Goal: Task Accomplishment & Management: Use online tool/utility

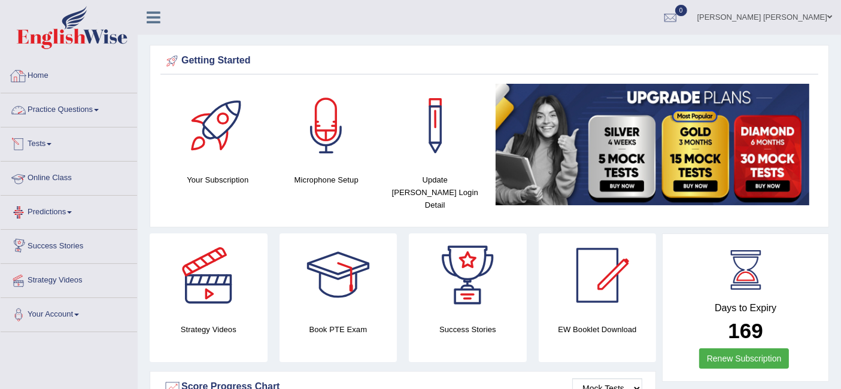
click at [78, 116] on link "Practice Questions" at bounding box center [69, 108] width 137 height 30
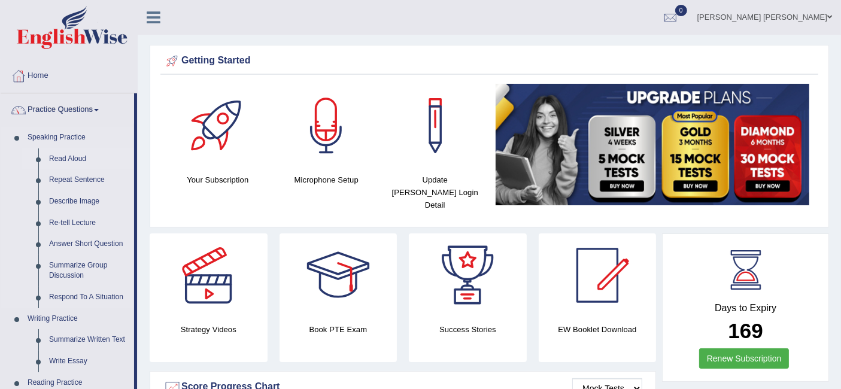
click at [66, 160] on link "Read Aloud" at bounding box center [89, 159] width 90 height 22
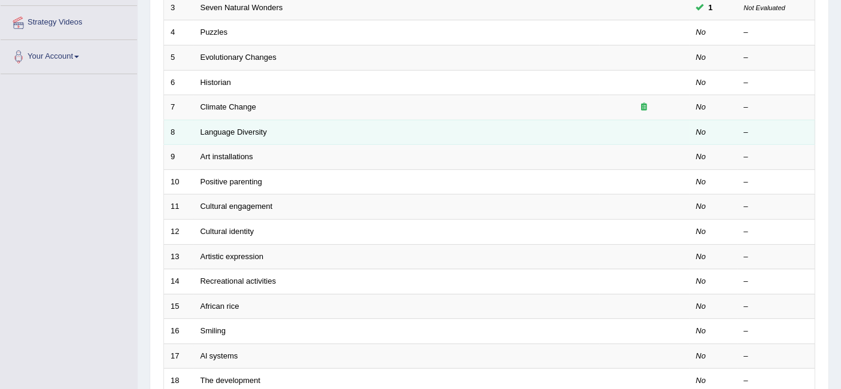
scroll to position [133, 0]
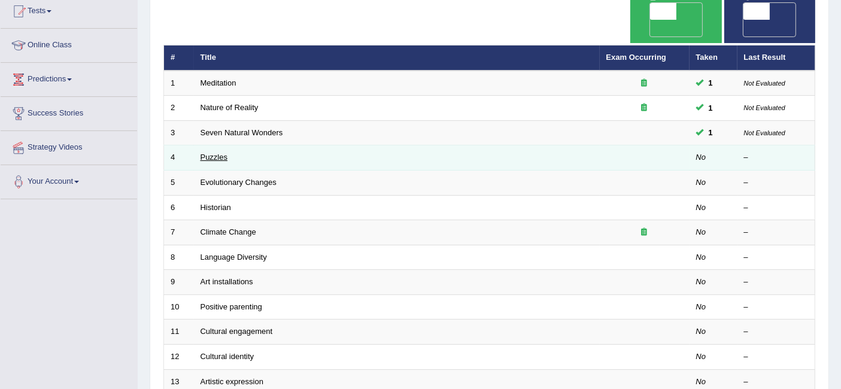
click at [217, 153] on link "Puzzles" at bounding box center [215, 157] width 28 height 9
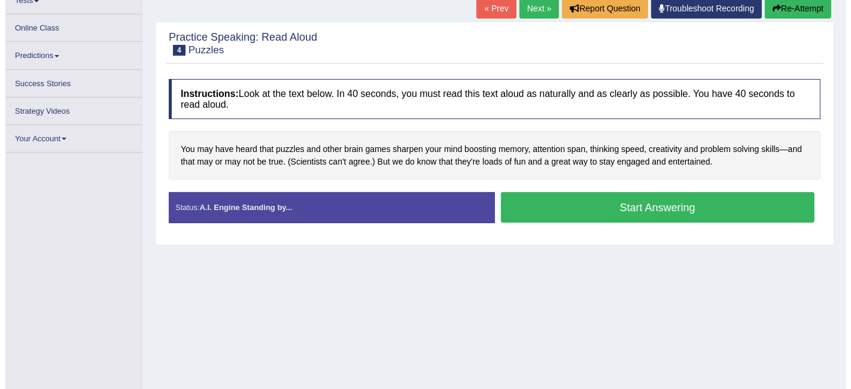
scroll to position [145, 0]
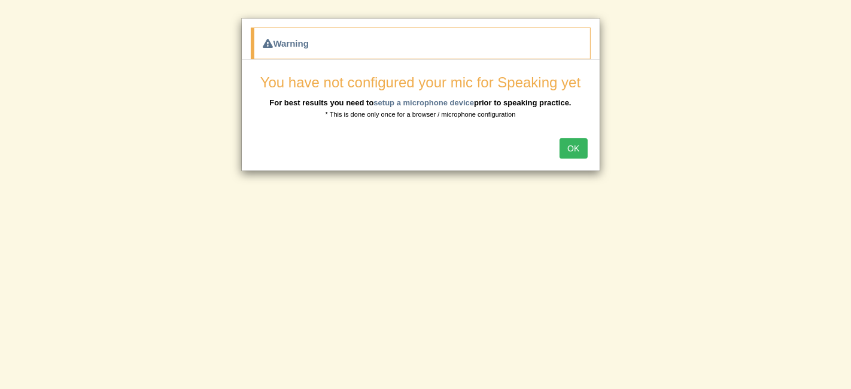
click at [583, 144] on button "OK" at bounding box center [574, 148] width 28 height 20
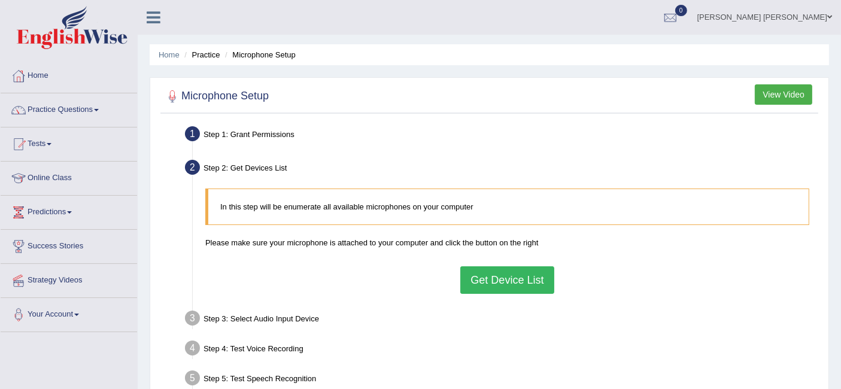
click at [490, 276] on button "Get Device List" at bounding box center [506, 280] width 93 height 28
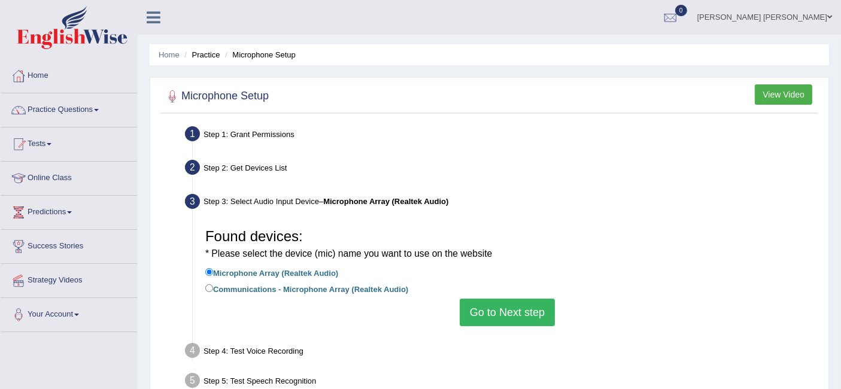
click at [489, 308] on button "Go to Next step" at bounding box center [507, 313] width 95 height 28
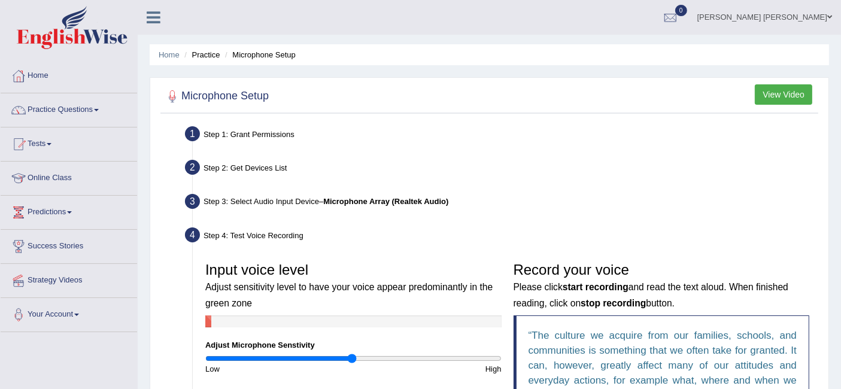
scroll to position [133, 0]
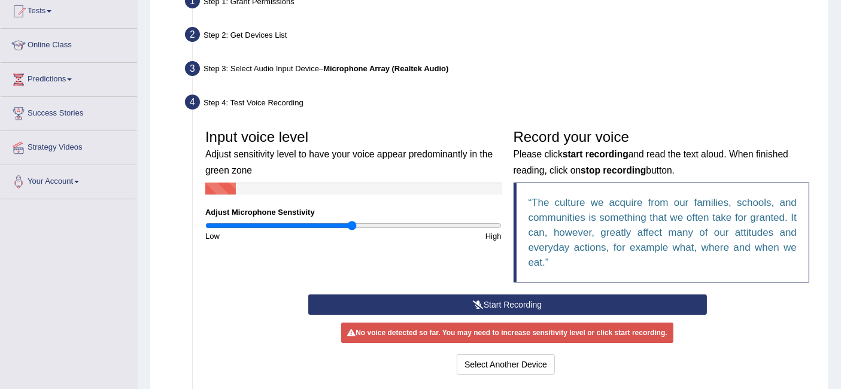
click at [501, 304] on button "Start Recording" at bounding box center [507, 305] width 399 height 20
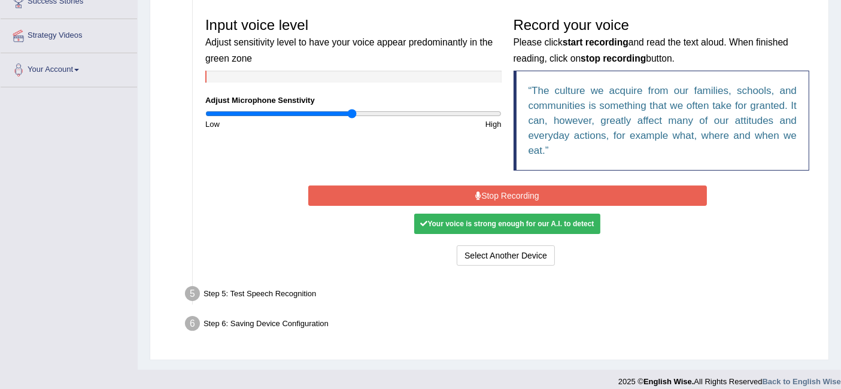
scroll to position [253, 0]
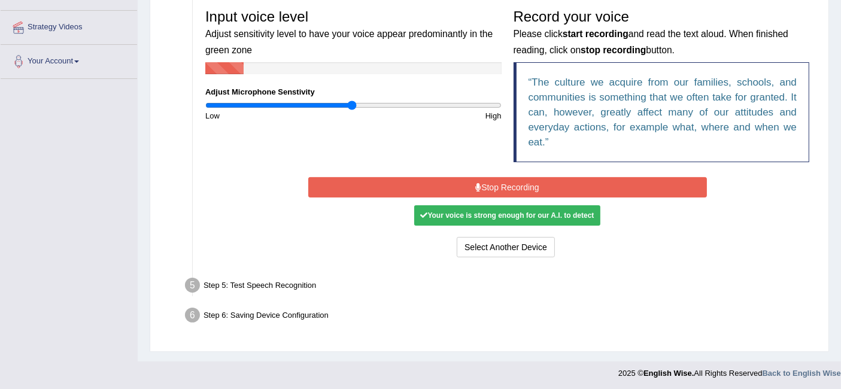
click at [516, 184] on button "Stop Recording" at bounding box center [507, 187] width 399 height 20
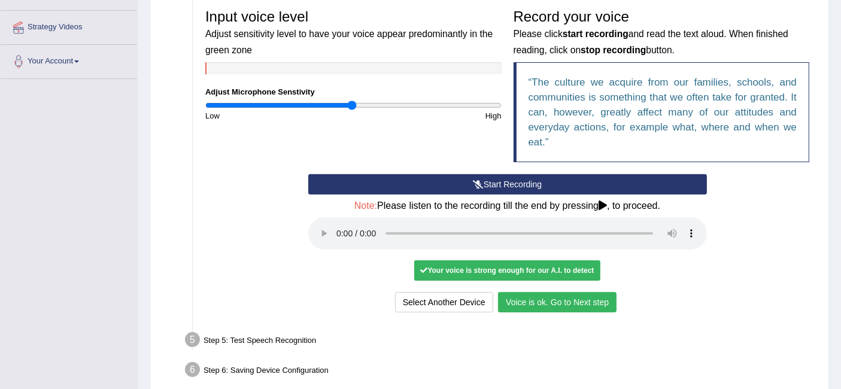
click at [564, 310] on button "Voice is ok. Go to Next step" at bounding box center [557, 302] width 119 height 20
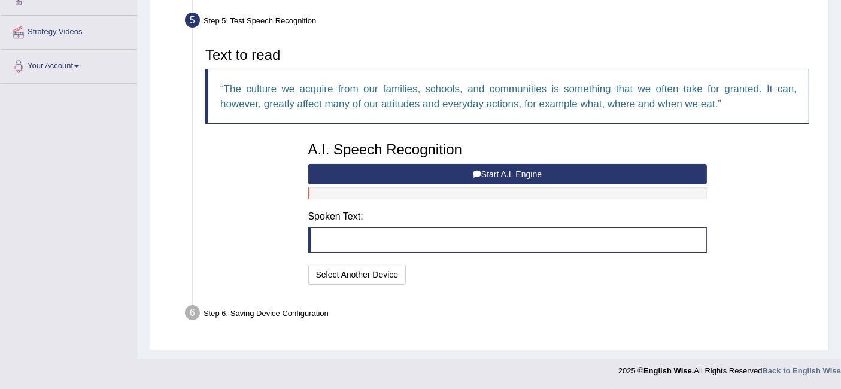
scroll to position [246, 0]
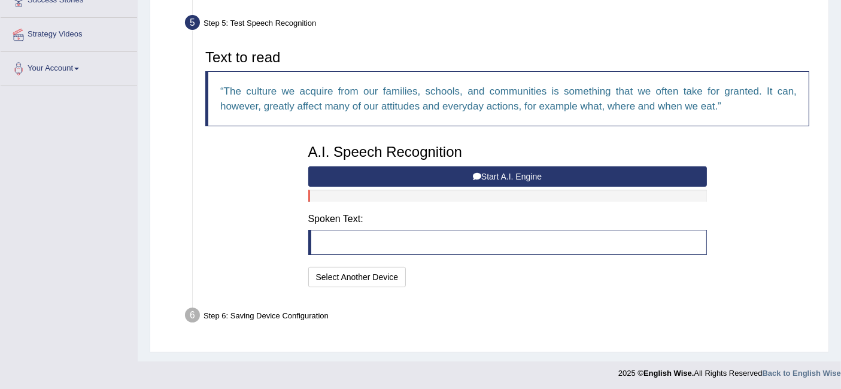
click at [431, 237] on blockquote at bounding box center [507, 242] width 399 height 25
click at [486, 172] on button "Start A.I. Engine" at bounding box center [507, 176] width 399 height 20
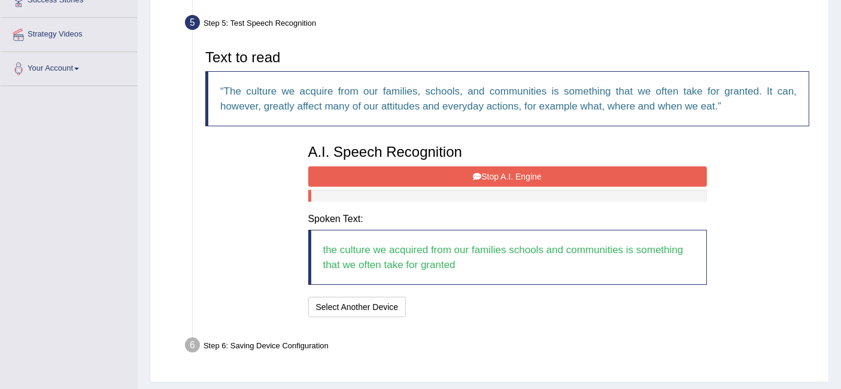
click at [513, 174] on button "Stop A.I. Engine" at bounding box center [507, 176] width 399 height 20
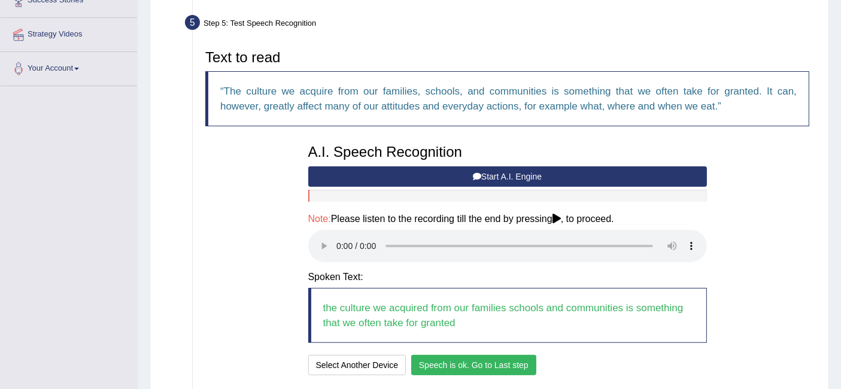
click at [492, 363] on button "Speech is ok. Go to Last step" at bounding box center [473, 365] width 125 height 20
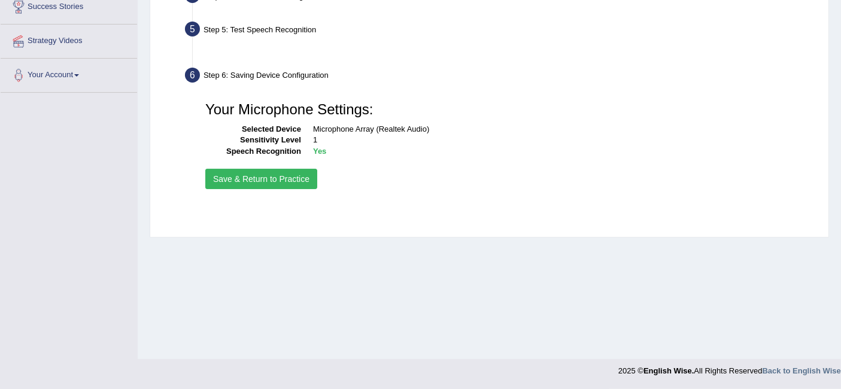
scroll to position [239, 0]
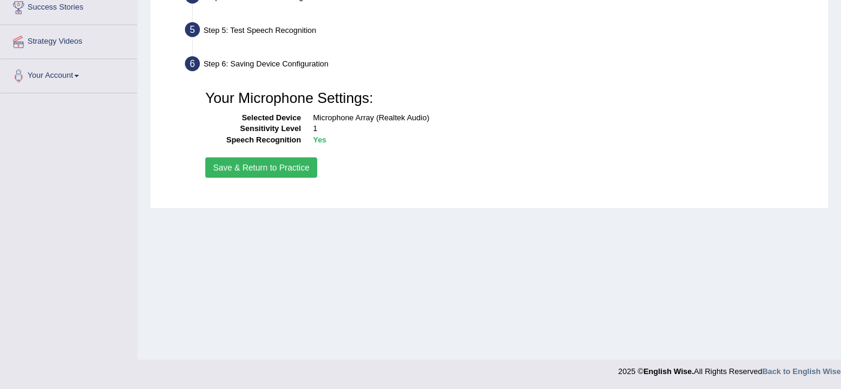
click at [302, 169] on button "Save & Return to Practice" at bounding box center [261, 167] width 112 height 20
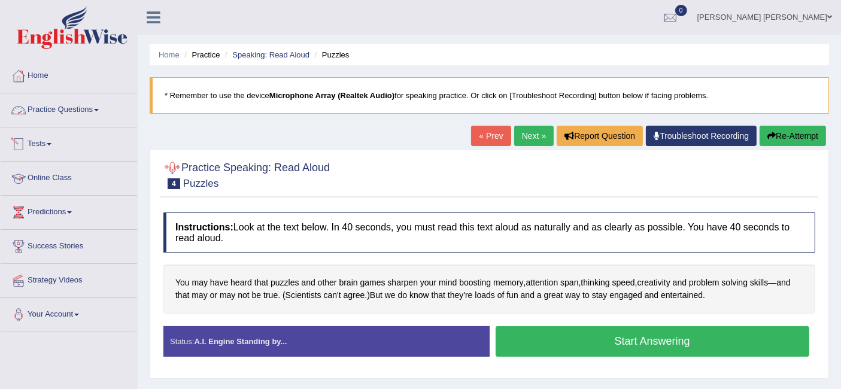
click at [60, 178] on link "Online Class" at bounding box center [69, 177] width 137 height 30
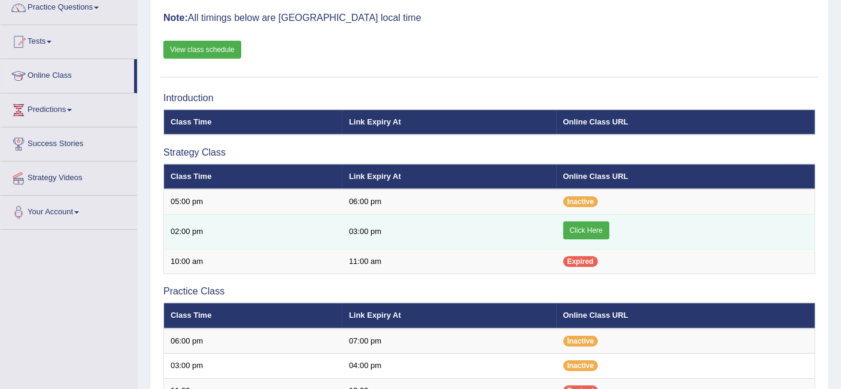
scroll to position [133, 0]
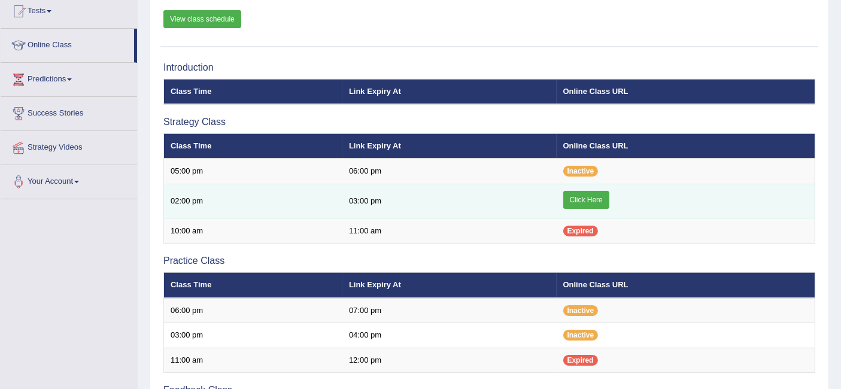
click at [598, 199] on link "Click Here" at bounding box center [586, 200] width 46 height 18
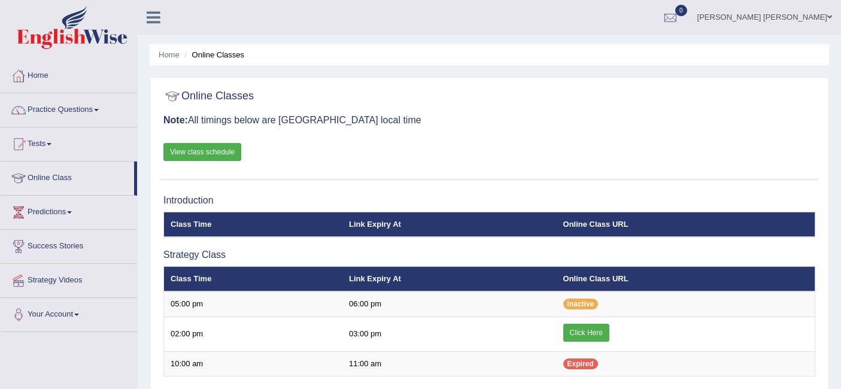
scroll to position [133, 0]
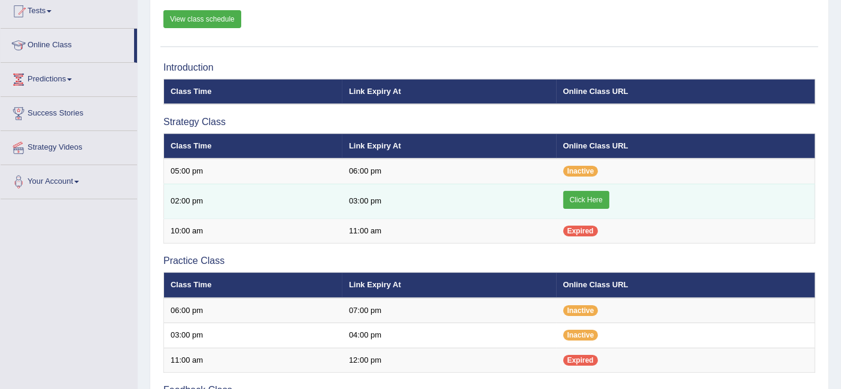
click at [584, 198] on link "Click Here" at bounding box center [586, 200] width 46 height 18
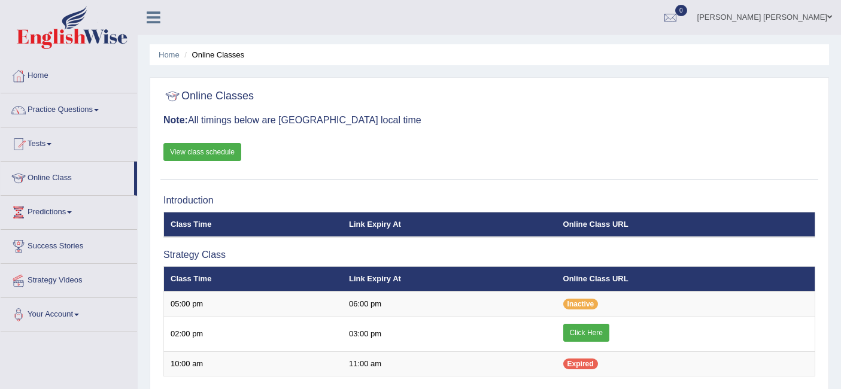
scroll to position [133, 0]
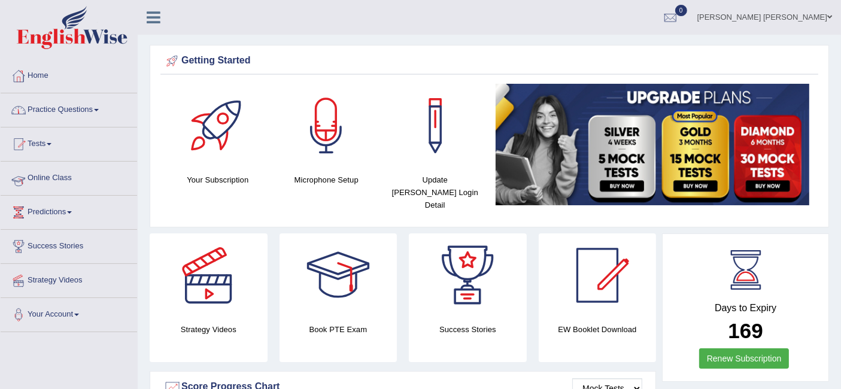
click at [67, 182] on link "Online Class" at bounding box center [69, 177] width 137 height 30
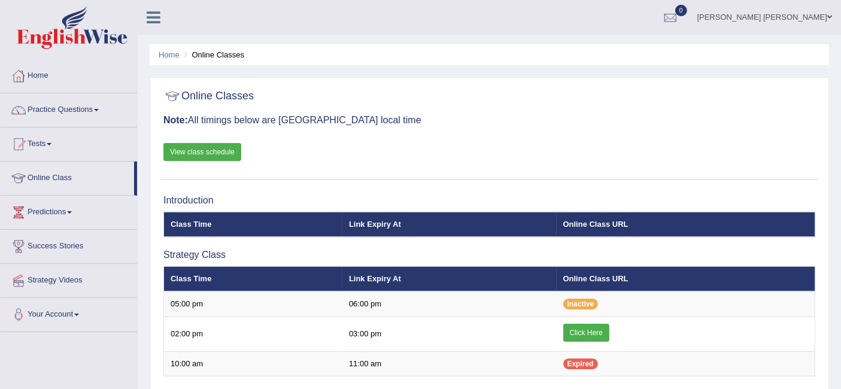
scroll to position [66, 0]
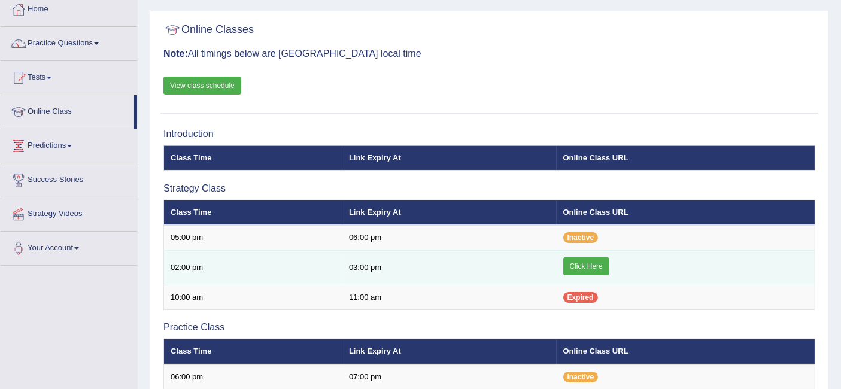
click at [583, 268] on link "Click Here" at bounding box center [586, 266] width 46 height 18
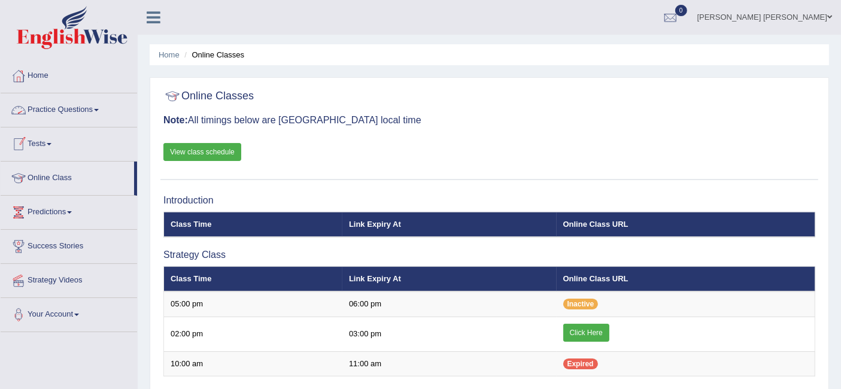
click at [101, 113] on link "Practice Questions" at bounding box center [69, 108] width 137 height 30
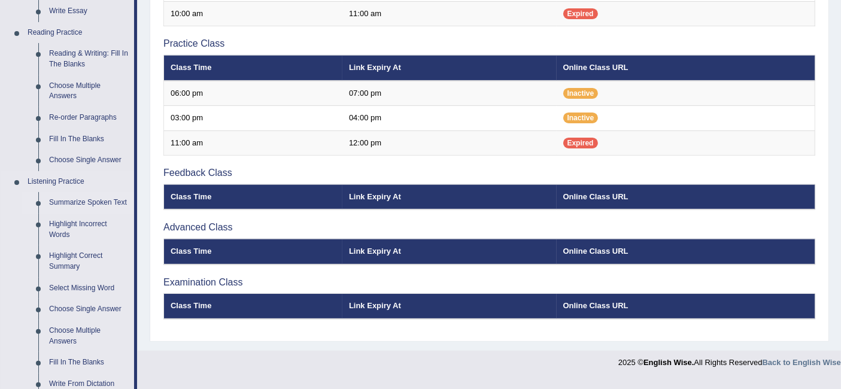
scroll to position [399, 0]
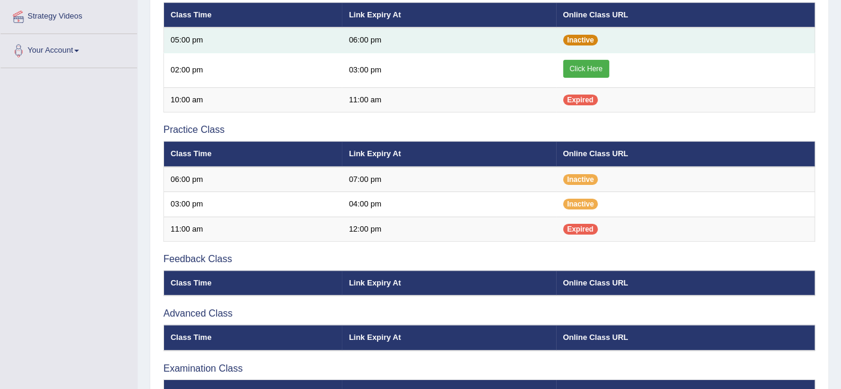
scroll to position [204, 0]
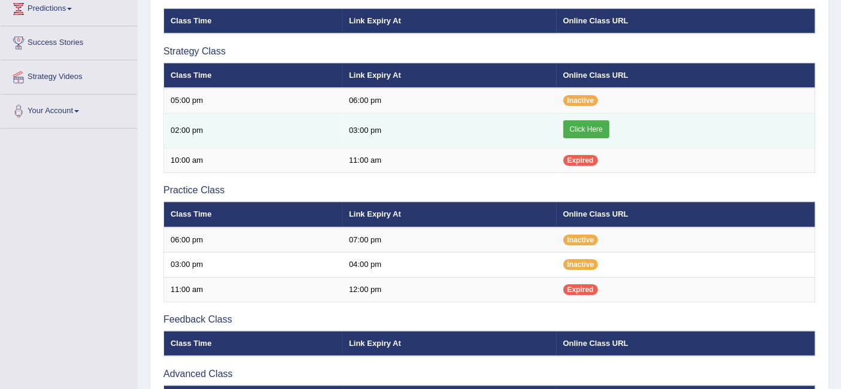
click at [583, 126] on link "Click Here" at bounding box center [586, 129] width 46 height 18
click at [580, 128] on link "Click Here" at bounding box center [586, 129] width 46 height 18
